Goal: Task Accomplishment & Management: Manage account settings

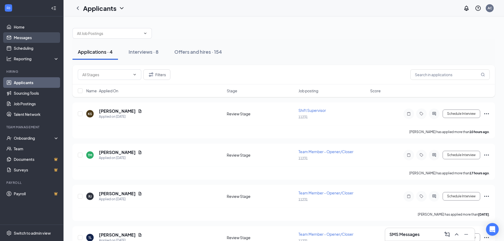
click at [20, 41] on link "Messages" at bounding box center [36, 37] width 45 height 11
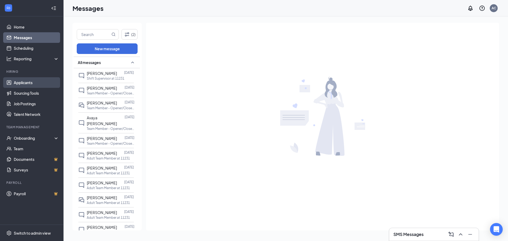
click at [29, 81] on link "Applicants" at bounding box center [36, 82] width 45 height 11
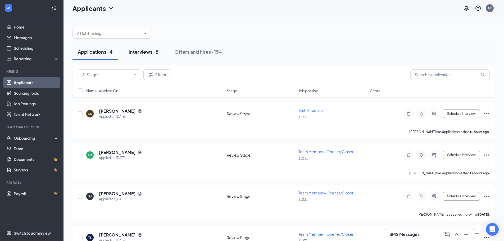
click at [144, 54] on div "Interviews · 8" at bounding box center [143, 51] width 30 height 7
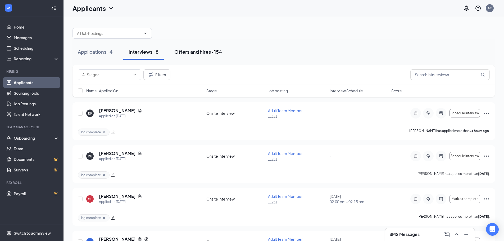
click at [201, 51] on div "Offers and hires · 154" at bounding box center [198, 51] width 48 height 7
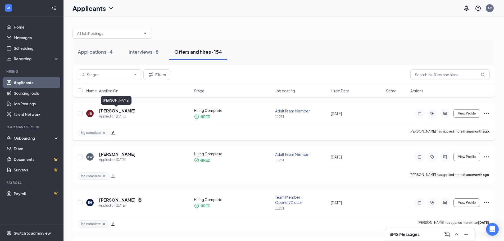
click at [123, 111] on h5 "[PERSON_NAME]" at bounding box center [117, 111] width 37 height 6
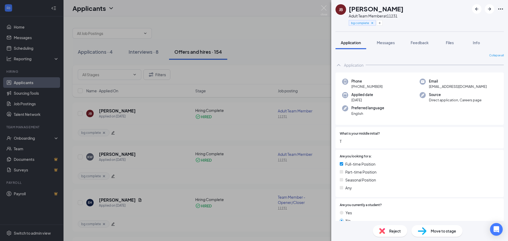
click at [305, 43] on div "JB Jonah Bowers Adult Team Member at 11231 bg complete Application Messages Fee…" at bounding box center [254, 120] width 508 height 241
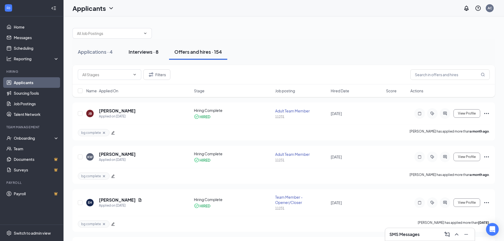
click at [138, 48] on button "Interviews · 8" at bounding box center [143, 52] width 40 height 16
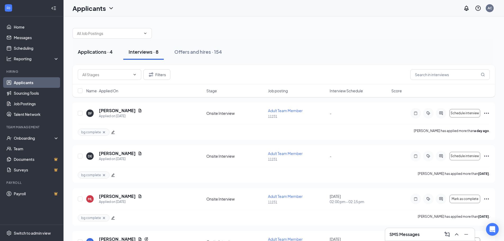
click at [109, 50] on div "Applications · 4" at bounding box center [95, 51] width 35 height 7
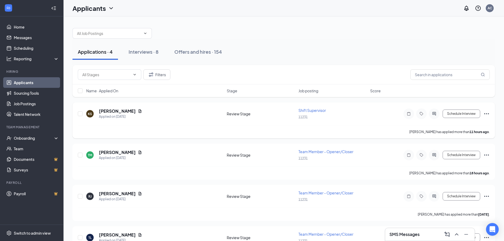
click at [489, 114] on icon "Ellipses" at bounding box center [486, 113] width 5 height 1
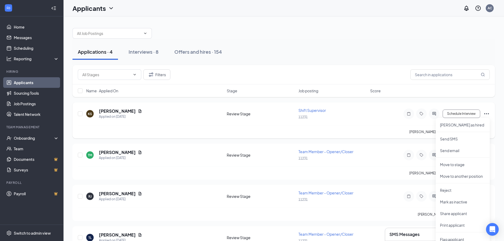
click at [337, 124] on div "KS [PERSON_NAME] Applied on [DATE] Review Stage Shift Supervisor 11231 Schedule…" at bounding box center [284, 116] width 412 height 17
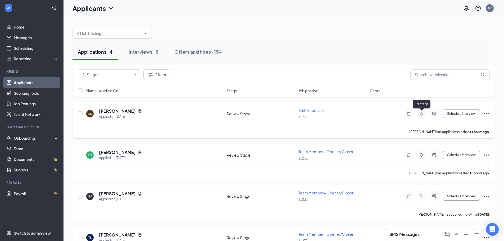
click at [424, 114] on icon "Tag" at bounding box center [421, 114] width 6 height 4
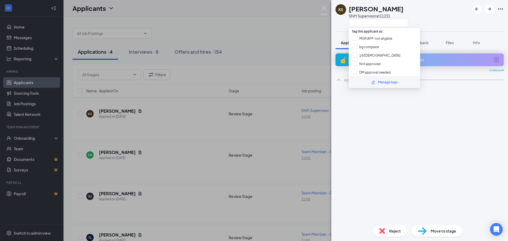
click at [443, 23] on div "KS [PERSON_NAME] Shift Supervisor at 11231" at bounding box center [419, 15] width 177 height 31
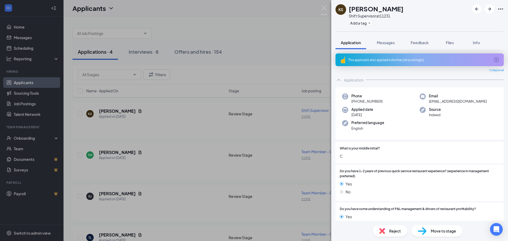
click at [425, 61] on div "This applicant also applied to 6 other job posting(s)" at bounding box center [419, 60] width 142 height 4
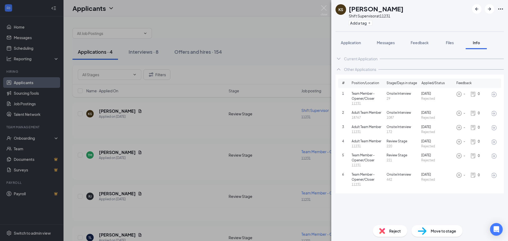
click at [424, 20] on div "KS [PERSON_NAME] Shift Supervisor at 11231 Add a tag" at bounding box center [419, 15] width 177 height 31
click at [322, 7] on img at bounding box center [323, 10] width 7 height 10
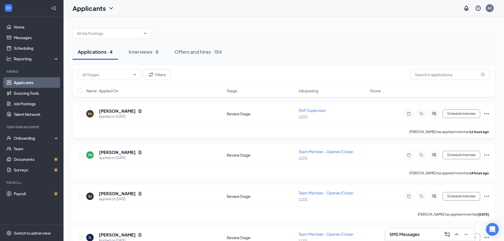
click at [486, 113] on icon "Ellipses" at bounding box center [486, 114] width 6 height 6
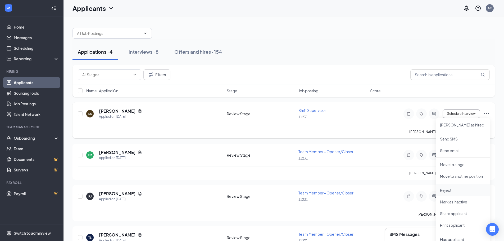
click at [449, 189] on p "Reject" at bounding box center [462, 189] width 45 height 5
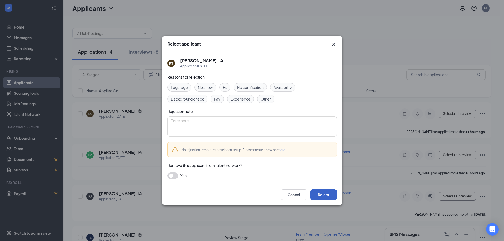
click at [313, 197] on button "Reject" at bounding box center [323, 194] width 26 height 11
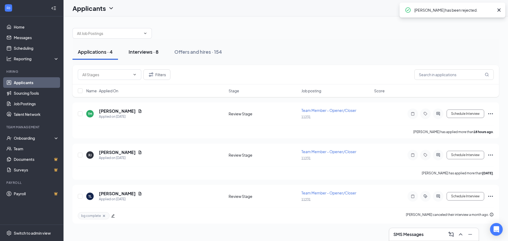
click at [154, 52] on div "Interviews · 8" at bounding box center [143, 51] width 30 height 7
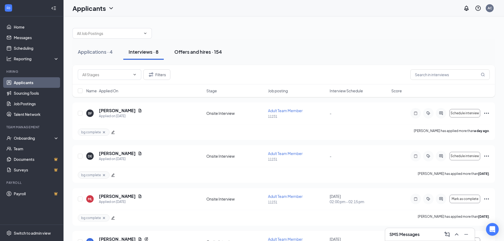
click at [199, 50] on div "Offers and hires · 154" at bounding box center [198, 51] width 48 height 7
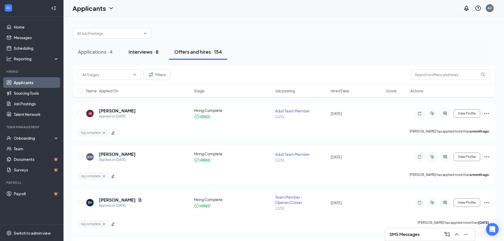
click at [143, 54] on div "Interviews · 8" at bounding box center [143, 51] width 30 height 7
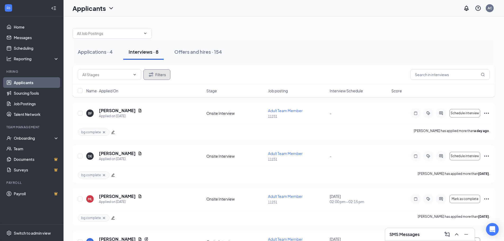
click at [161, 73] on button "Filters" at bounding box center [156, 74] width 27 height 11
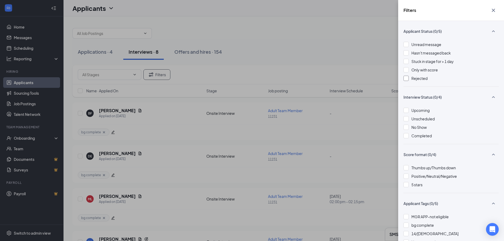
click at [422, 79] on span "Rejected" at bounding box center [419, 78] width 16 height 5
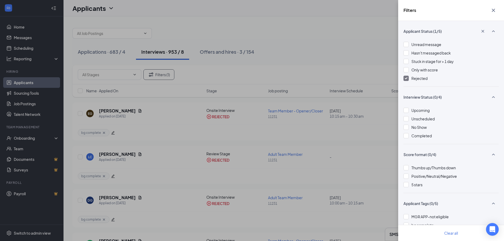
click at [120, 155] on div "Filters Applicant Status (1/5) Unread message Hasn't messaged back Stuck in sta…" at bounding box center [252, 120] width 504 height 241
click at [168, 150] on div "Filters Applicant Status (1/5) Unread message Hasn't messaged back Stuck in sta…" at bounding box center [252, 120] width 504 height 241
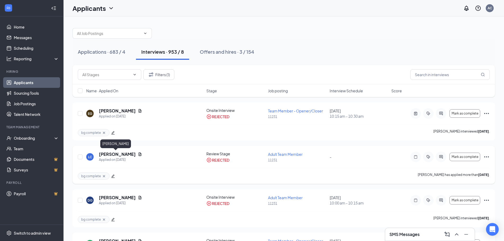
click at [114, 155] on h5 "[PERSON_NAME]" at bounding box center [117, 154] width 37 height 6
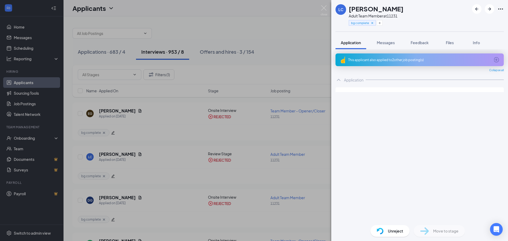
click at [426, 63] on div "This applicant also applied to 2 other job posting(s)" at bounding box center [419, 59] width 168 height 13
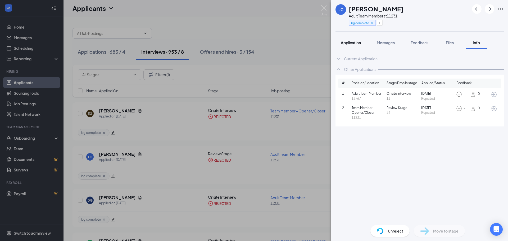
click at [338, 43] on button "Application" at bounding box center [350, 42] width 31 height 13
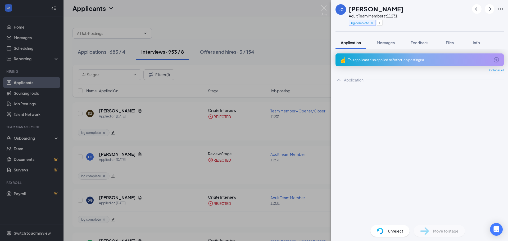
click at [272, 44] on div "LC [PERSON_NAME] Adult Team Member at 11231 bg complete Application Messages Fe…" at bounding box center [254, 120] width 508 height 241
click at [101, 50] on div "LC [PERSON_NAME] Adult Team Member at 11231 bg complete Application Messages Fe…" at bounding box center [254, 120] width 508 height 241
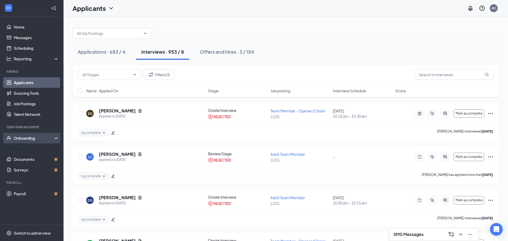
click at [24, 143] on div "Onboarding" at bounding box center [31, 138] width 63 height 11
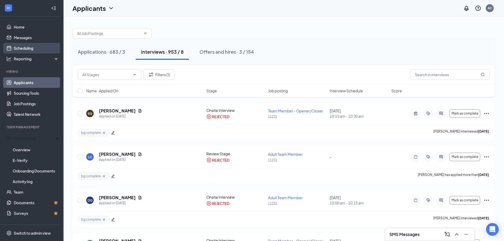
click at [25, 47] on link "Scheduling" at bounding box center [36, 48] width 45 height 11
click at [20, 83] on link "Applicants" at bounding box center [36, 82] width 45 height 11
